Goal: Task Accomplishment & Management: Manage account settings

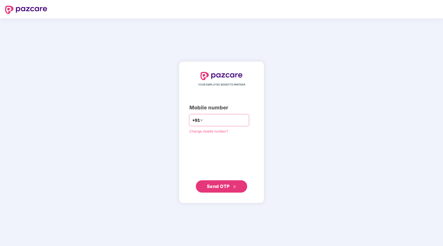
click at [205, 118] on input "number" at bounding box center [225, 120] width 42 height 8
type input "**********"
click at [227, 185] on span "Send OTP" at bounding box center [218, 185] width 23 height 5
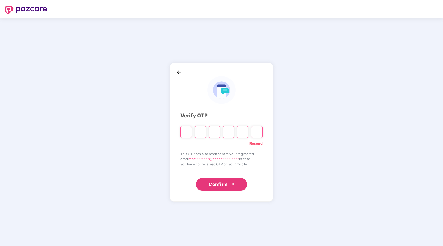
type input "*"
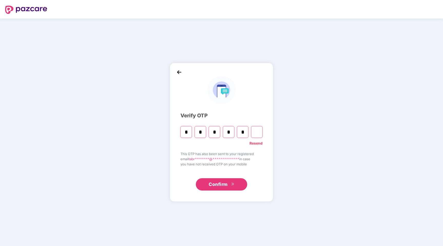
type input "*"
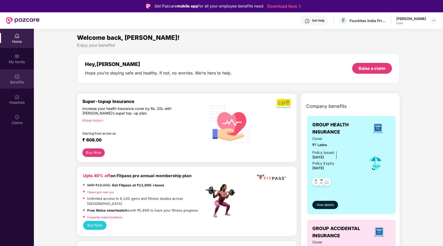
click at [17, 83] on div "Benefits" at bounding box center [17, 82] width 34 height 5
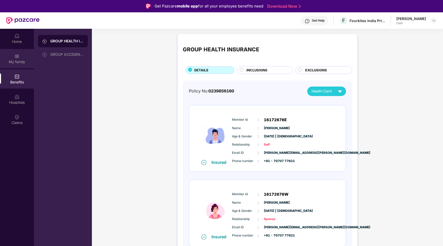
click at [20, 61] on div "My family" at bounding box center [17, 61] width 34 height 5
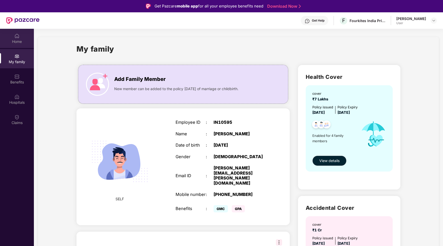
click at [18, 43] on div "Home" at bounding box center [17, 41] width 34 height 5
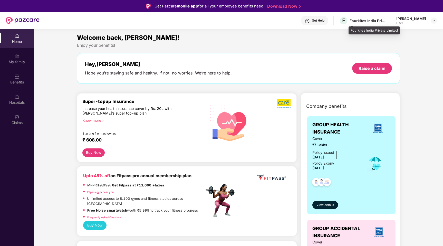
click at [378, 21] on div "Fourkites India Private Limited" at bounding box center [368, 20] width 36 height 5
click at [418, 21] on div "[PERSON_NAME]" at bounding box center [411, 18] width 30 height 5
click at [436, 20] on div at bounding box center [434, 20] width 6 height 6
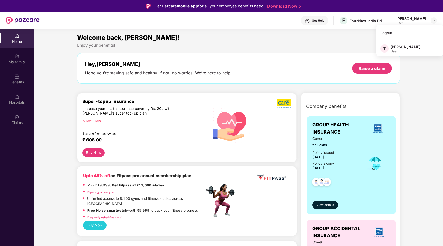
click at [397, 49] on div "User" at bounding box center [406, 51] width 30 height 4
